Goal: Task Accomplishment & Management: Manage account settings

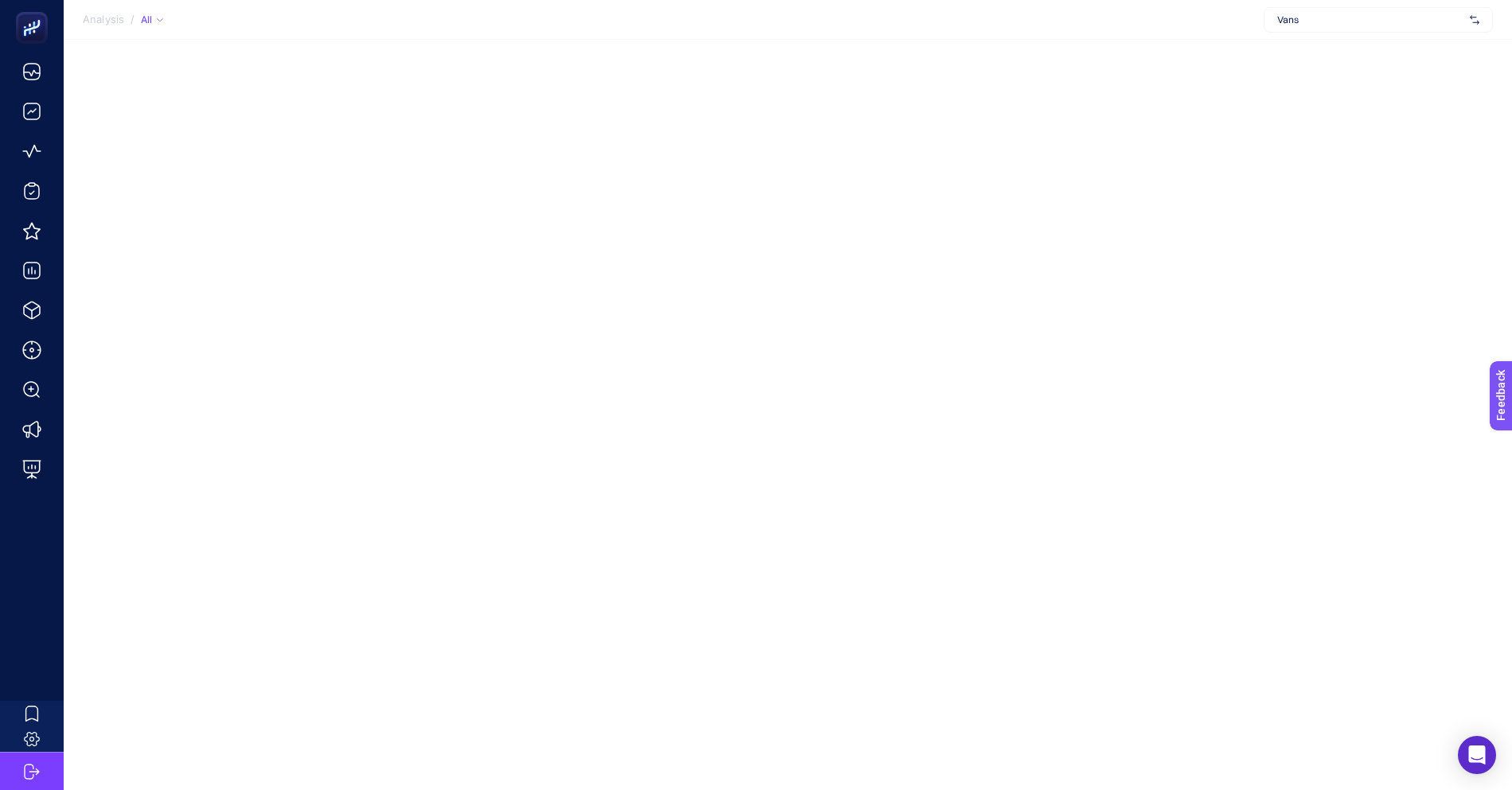
click at [1417, 26] on span "Vans" at bounding box center [1370, 20] width 186 height 12
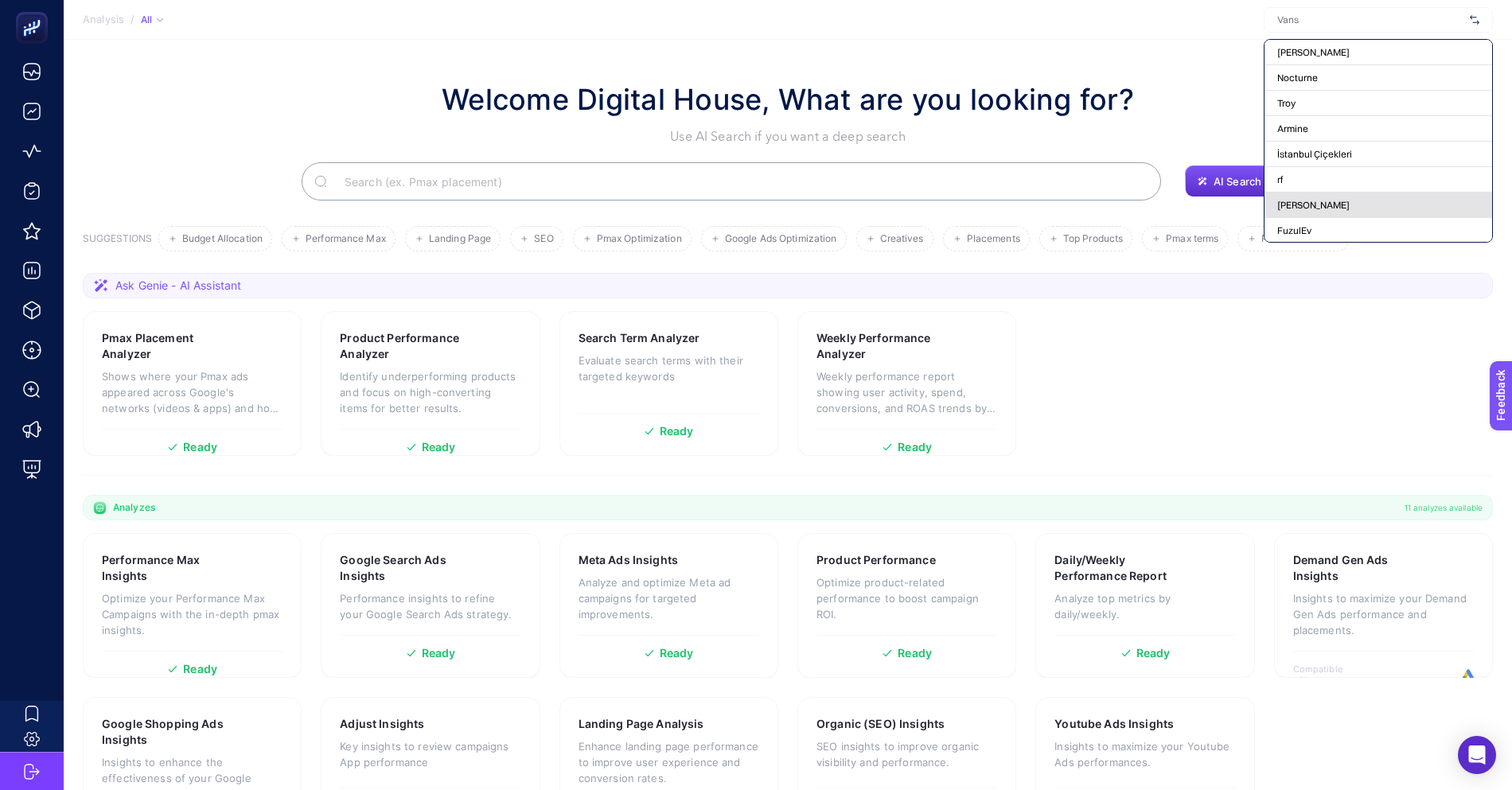
click at [1330, 218] on div "[PERSON_NAME]" at bounding box center [1378, 230] width 227 height 26
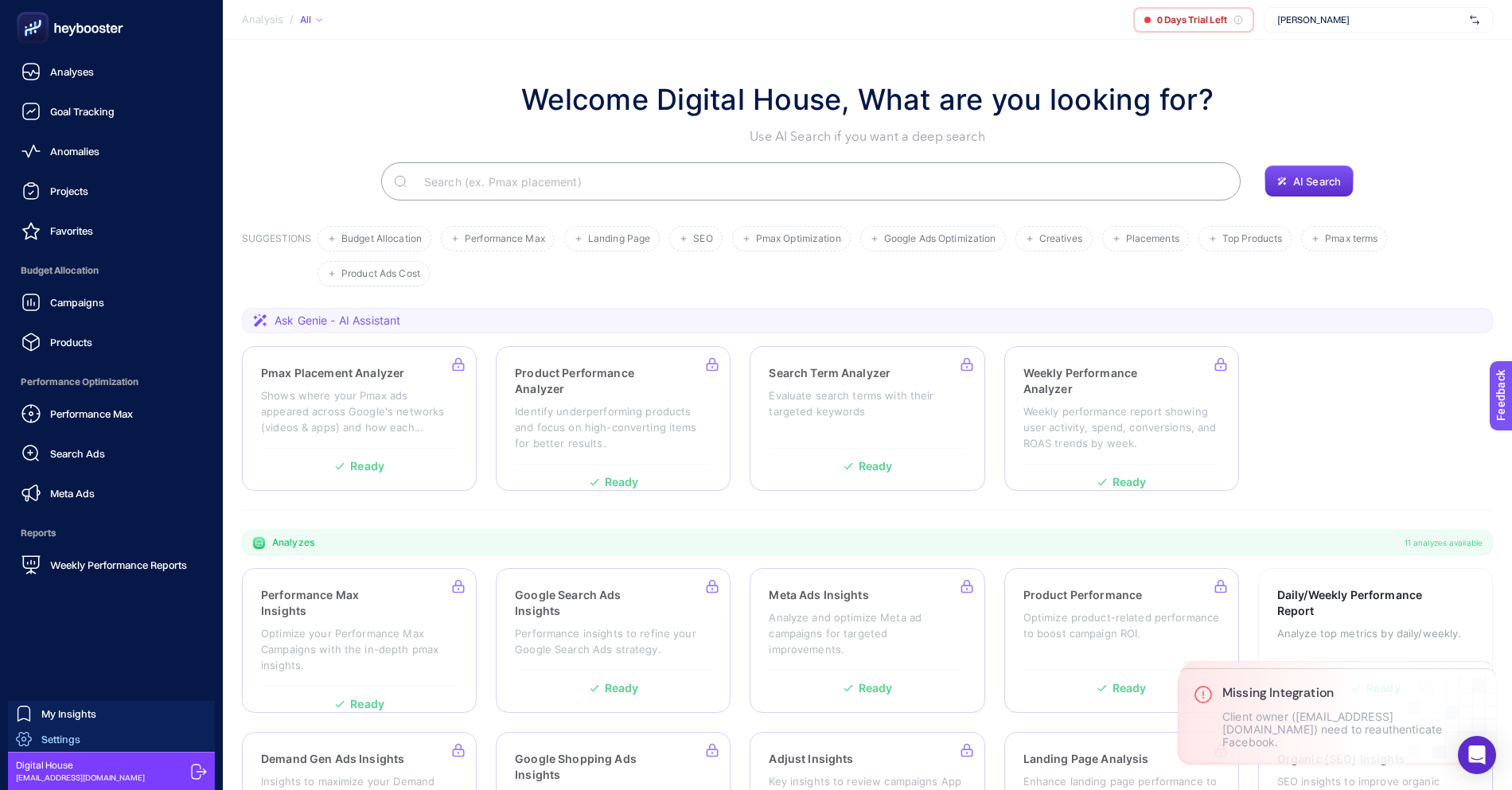
click at [24, 738] on icon at bounding box center [24, 739] width 16 height 16
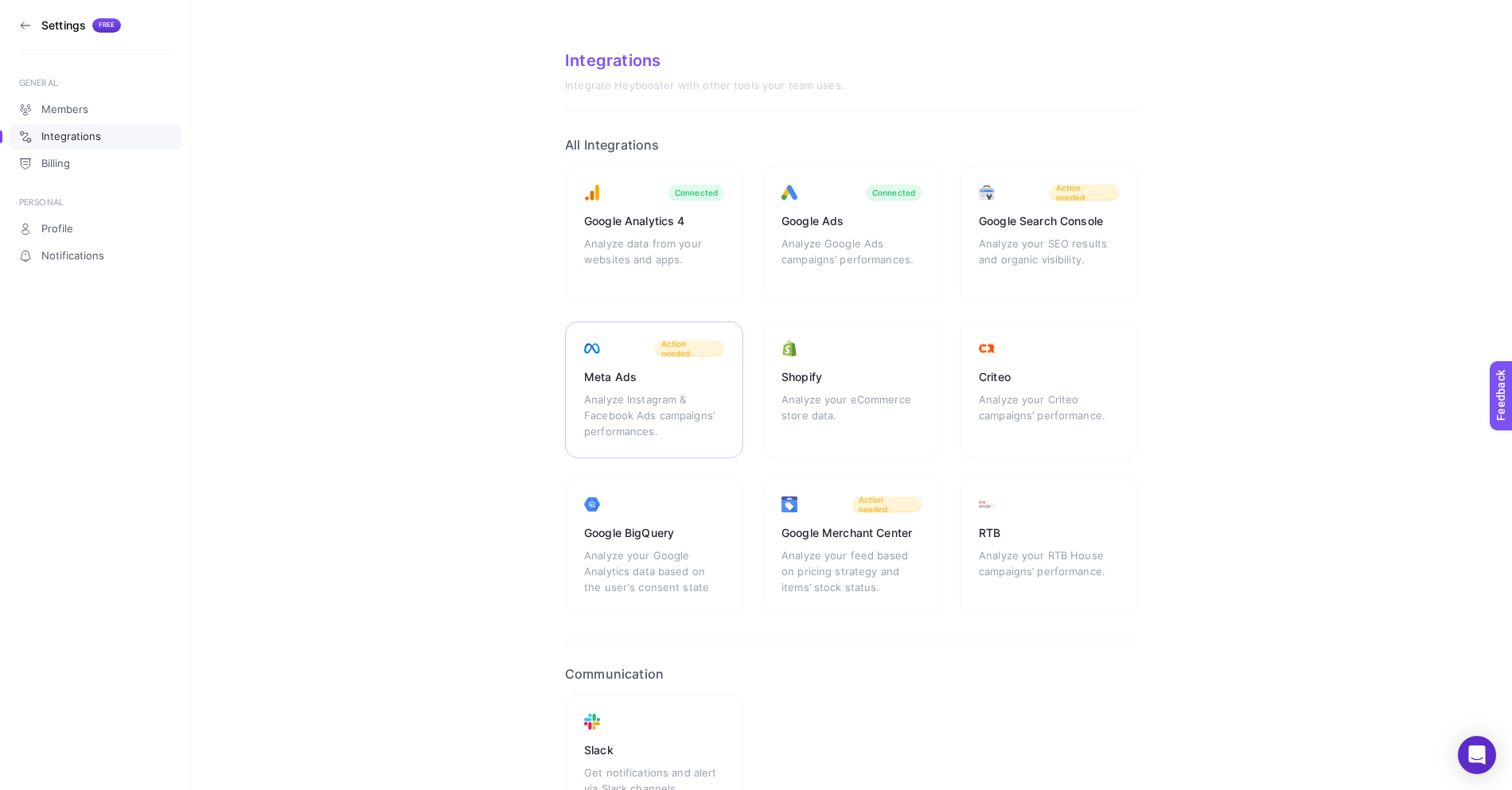
click at [636, 369] on div "Meta Ads" at bounding box center [654, 377] width 140 height 16
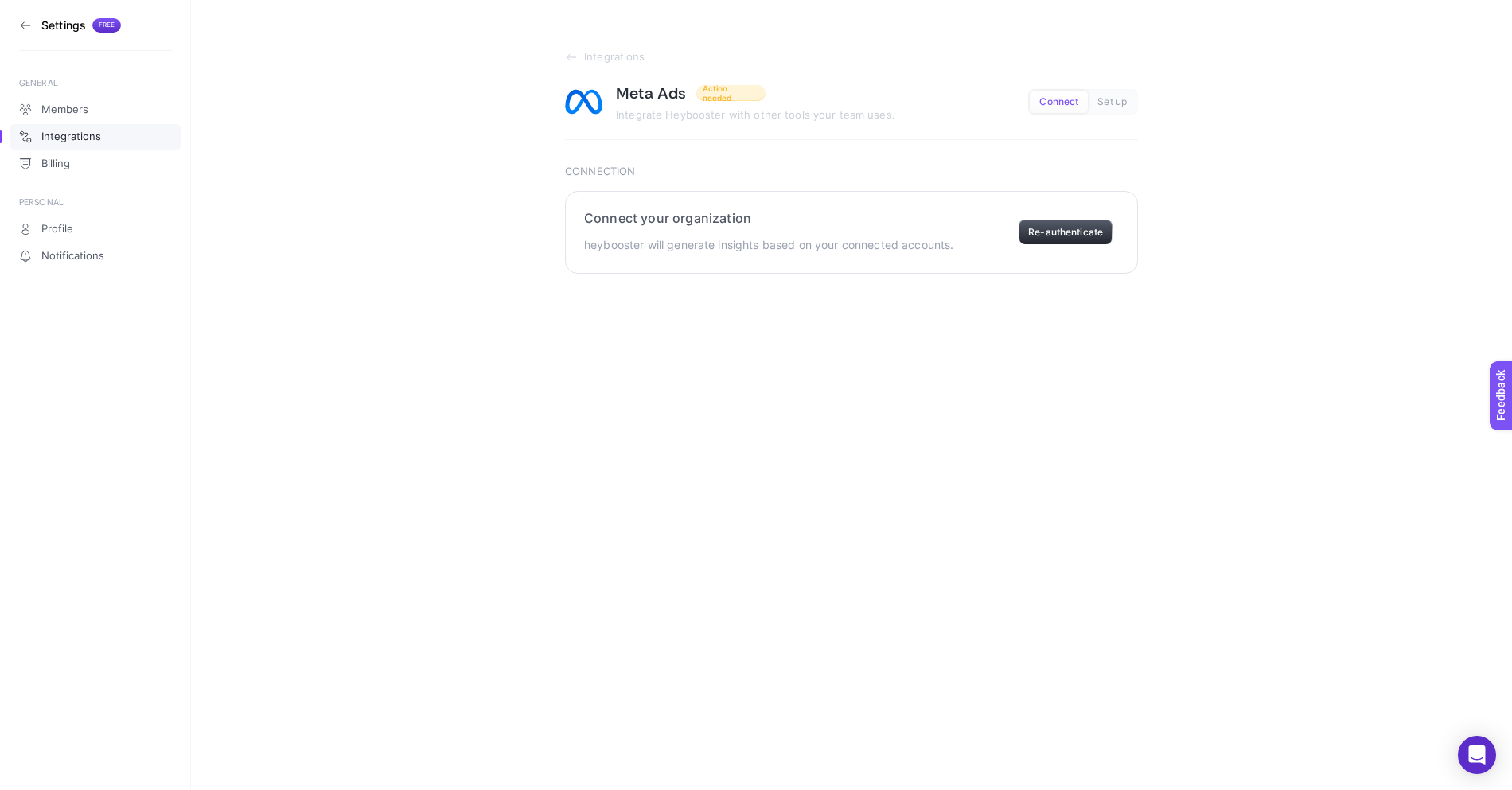
click at [1079, 228] on button "Re-authenticate" at bounding box center [1065, 232] width 94 height 26
click at [72, 98] on link "Members" at bounding box center [95, 110] width 172 height 26
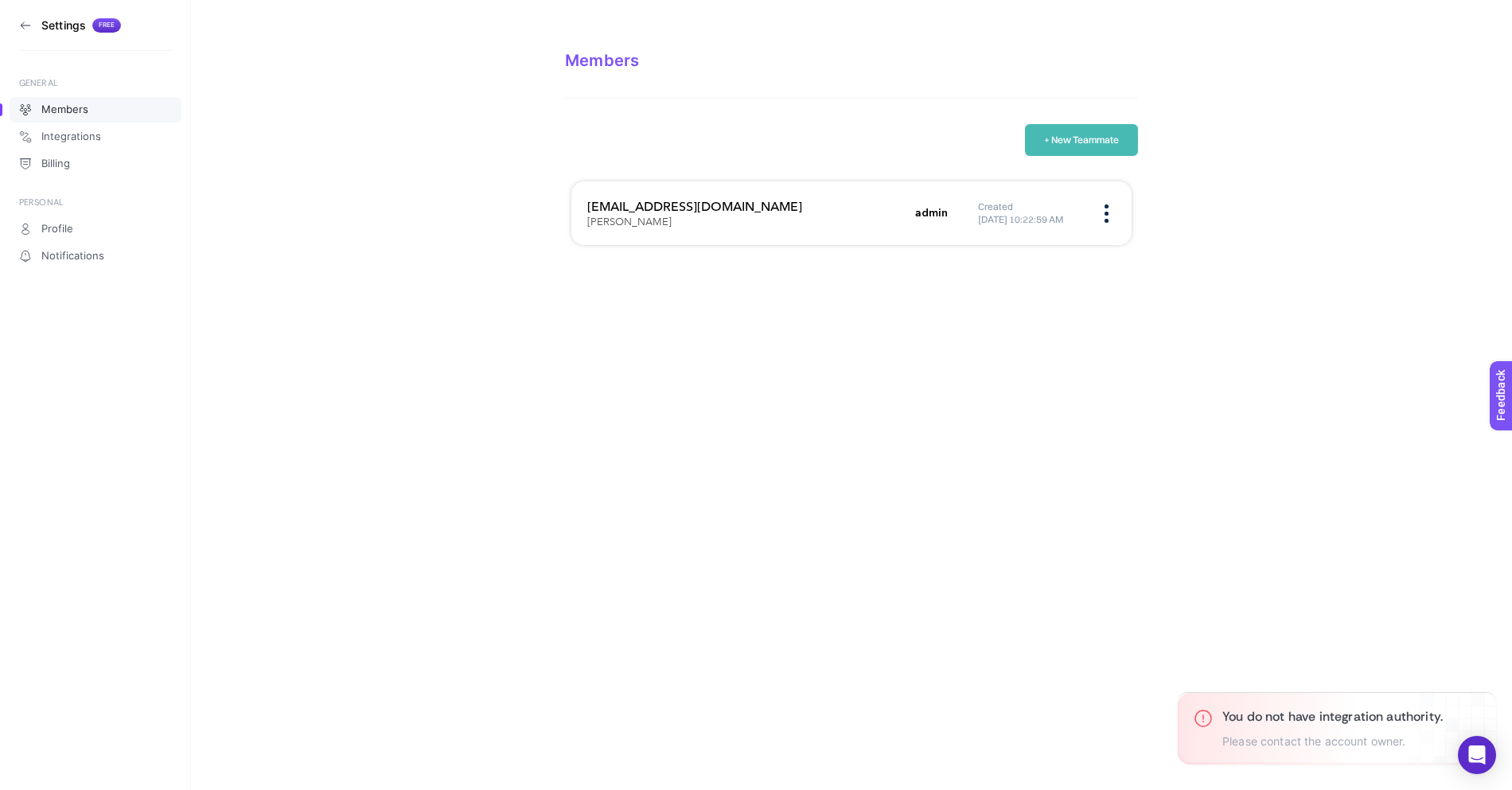
click at [1110, 119] on article "Members + New Teammate [EMAIL_ADDRESS][DOMAIN_NAME] [PERSON_NAME] admin Created…" at bounding box center [851, 160] width 573 height 219
click at [1105, 131] on button "+ New Teammate" at bounding box center [1081, 140] width 113 height 32
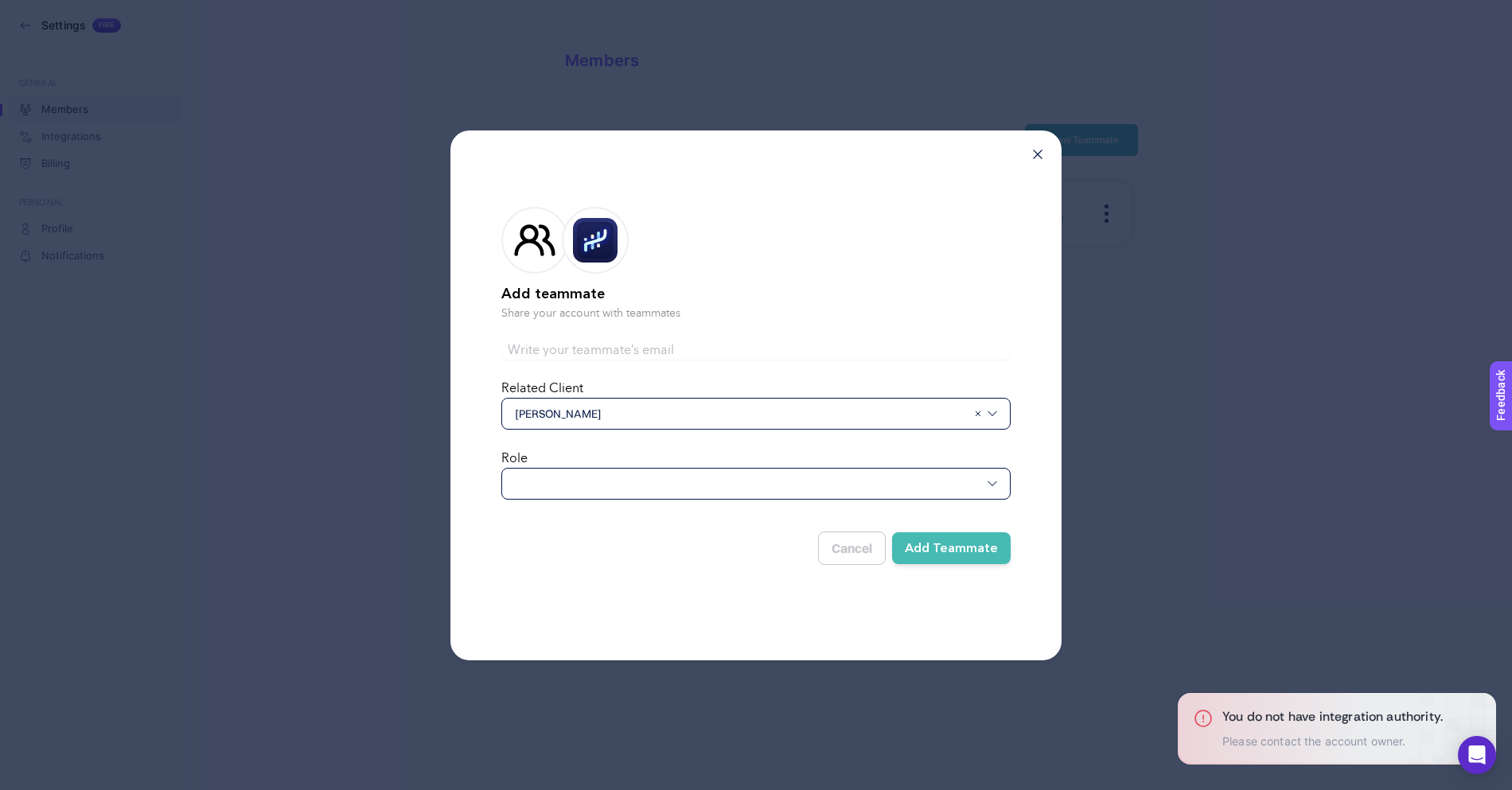
click at [699, 364] on form "Add teammate Share your account with teammates Related Client [PERSON_NAME] Rol…" at bounding box center [756, 382] width 509 height 402
click at [700, 353] on input "text" at bounding box center [756, 350] width 509 height 19
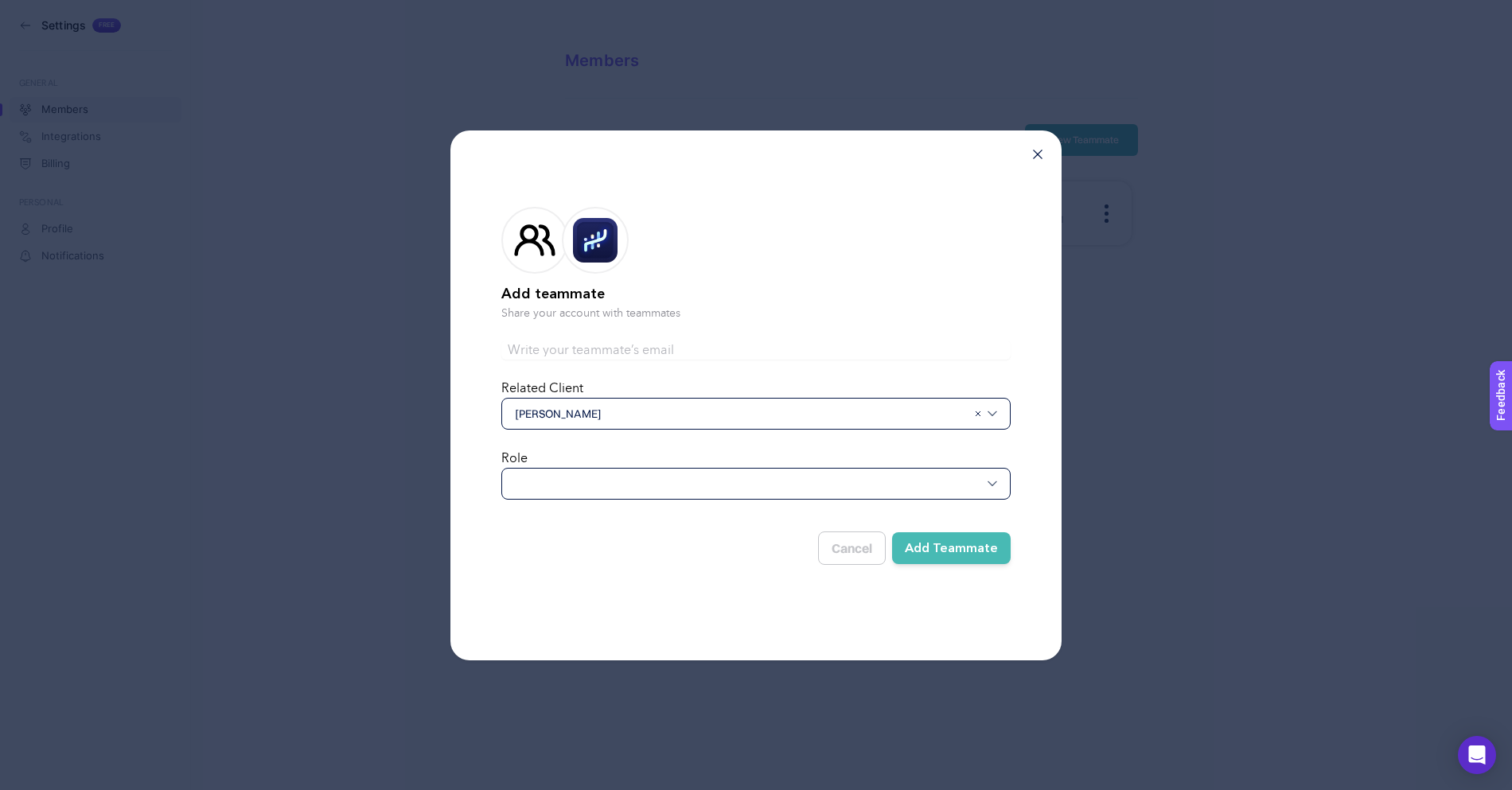
click at [700, 348] on input "text" at bounding box center [756, 350] width 509 height 19
type input "[EMAIL_ADDRESS][DOMAIN_NAME]"
click at [687, 472] on div at bounding box center [756, 484] width 509 height 32
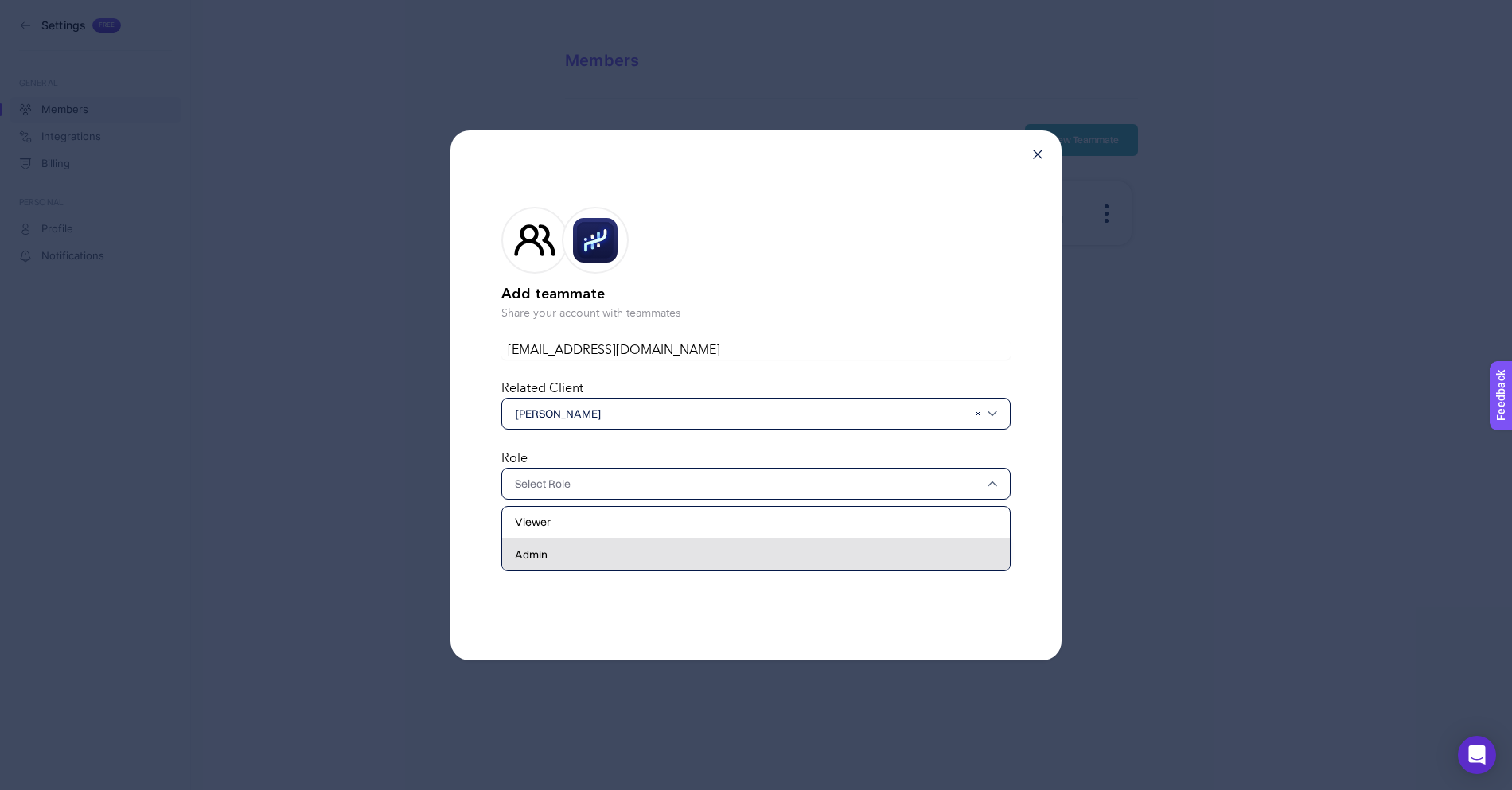
click at [674, 555] on div "Admin" at bounding box center [756, 555] width 508 height 32
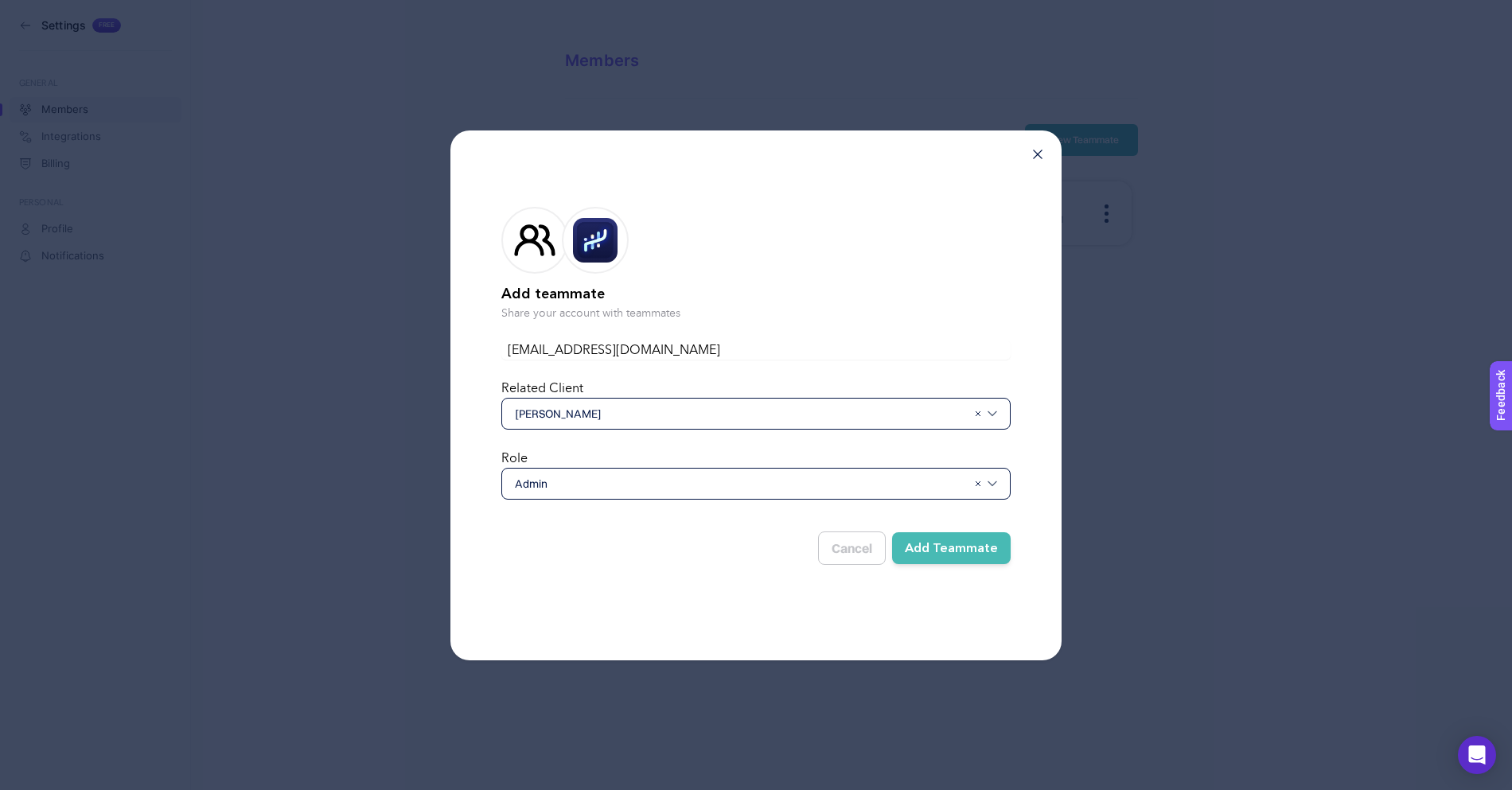
click at [946, 543] on button "Add Teammate" at bounding box center [951, 548] width 119 height 32
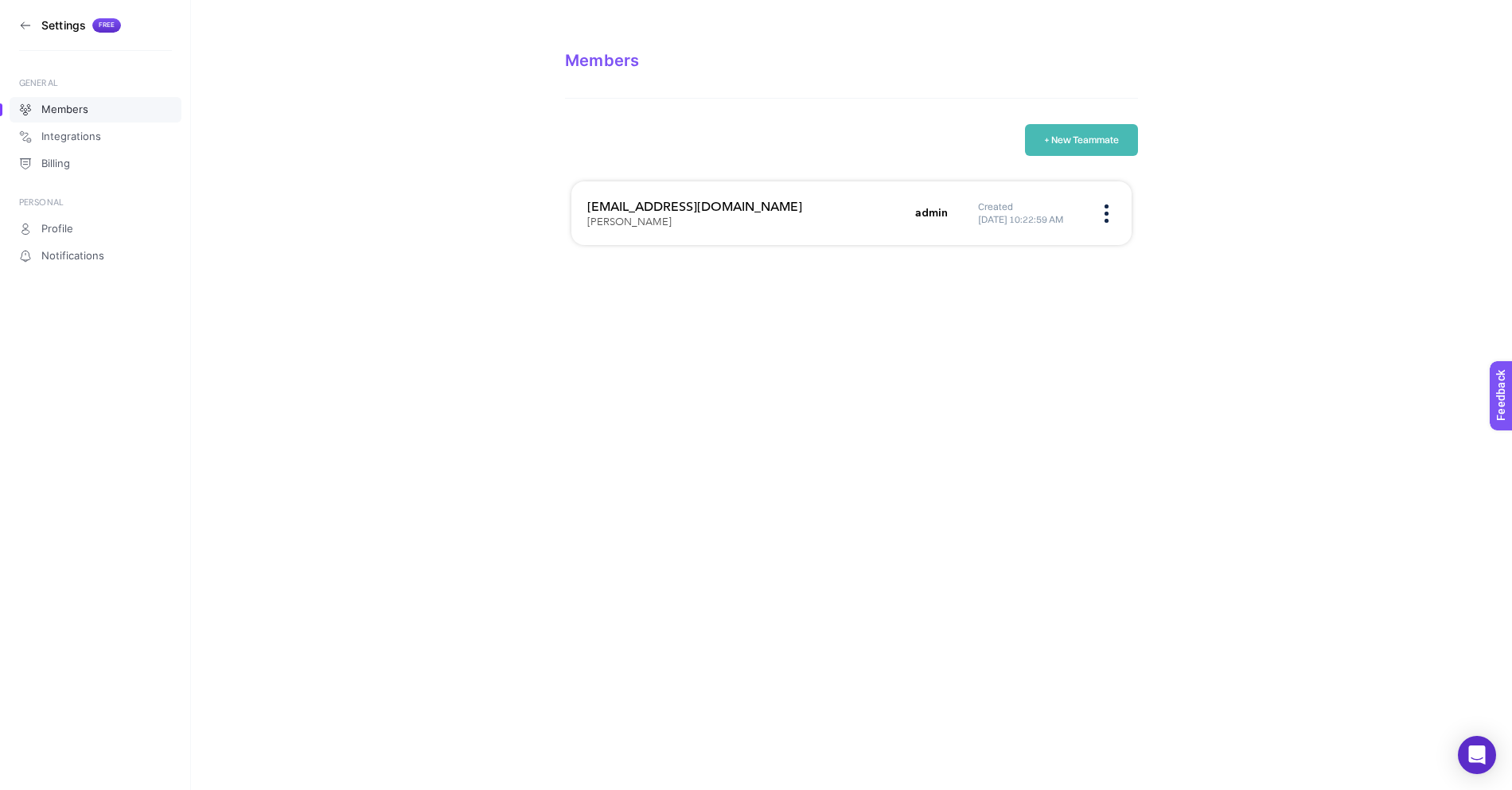
click at [805, 391] on div "Settings Free GENERAL Members Integrations Billing PERSONAL Profile Notificatio…" at bounding box center [756, 395] width 1512 height 790
